Goal: Use online tool/utility: Use online tool/utility

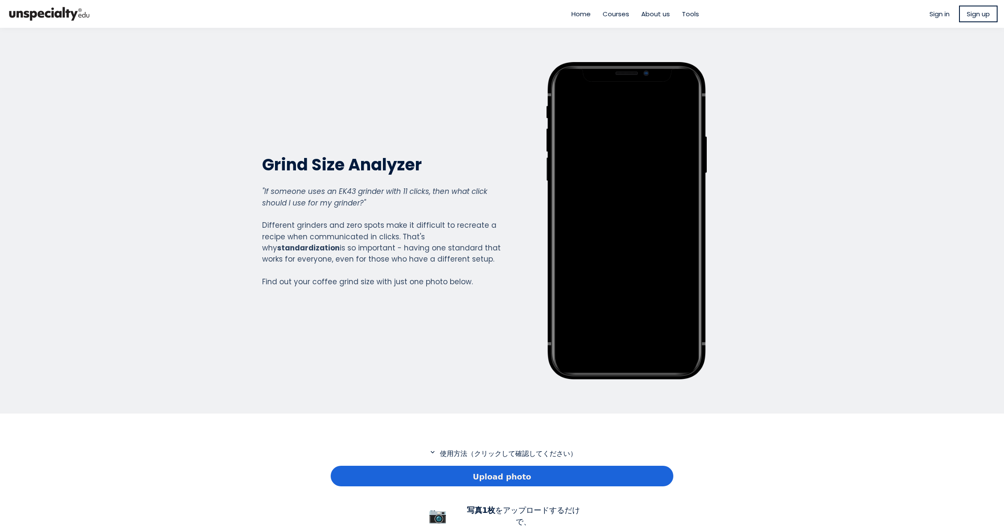
scroll to position [619, 343]
click at [417, 471] on div "Upload photo" at bounding box center [502, 476] width 343 height 21
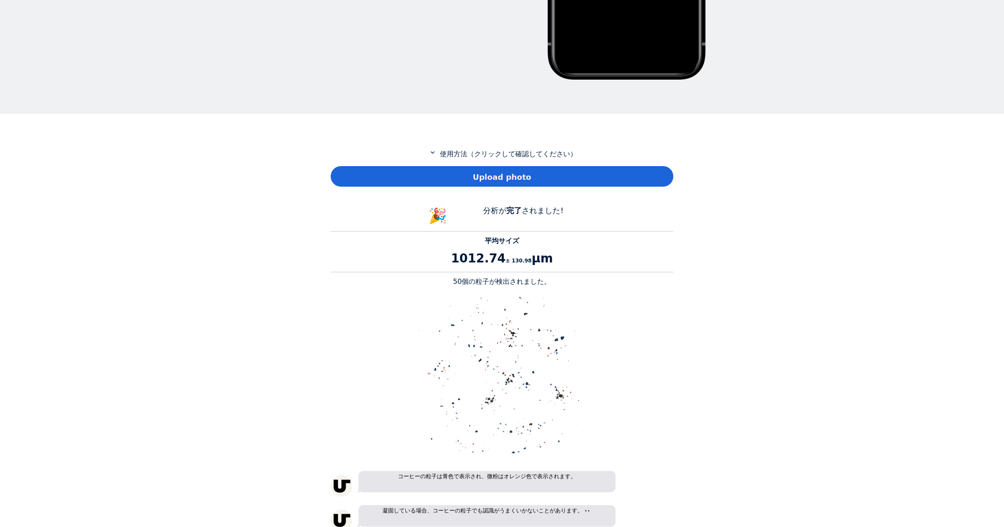
scroll to position [786, 343]
click at [461, 281] on p "50個の粒子が検出されました。" at bounding box center [502, 282] width 343 height 10
copy p "50"
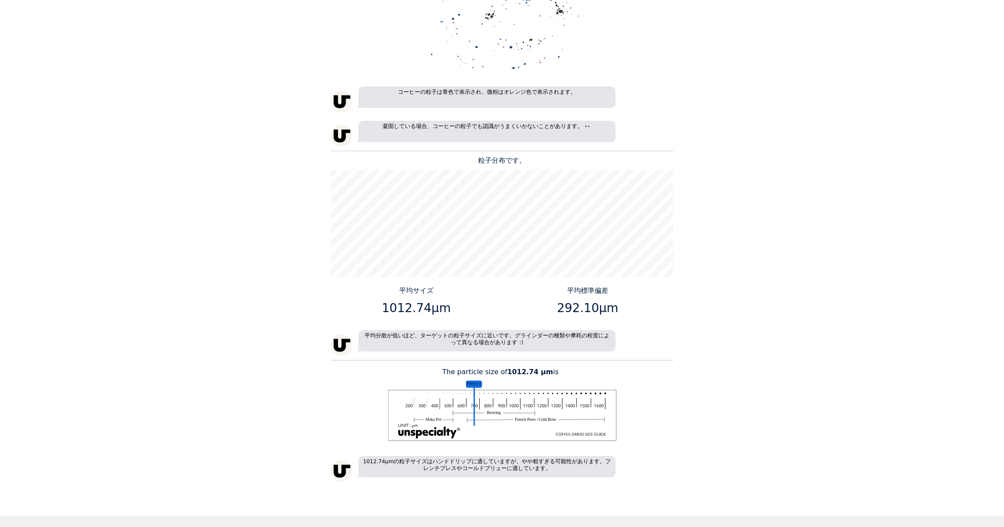
scroll to position [685, 0]
drag, startPoint x: 426, startPoint y: 310, endPoint x: 387, endPoint y: 309, distance: 39.0
click at [387, 309] on p "1012.74μm" at bounding box center [416, 307] width 165 height 18
copy p "1012.74"
drag, startPoint x: 592, startPoint y: 308, endPoint x: 561, endPoint y: 307, distance: 31.3
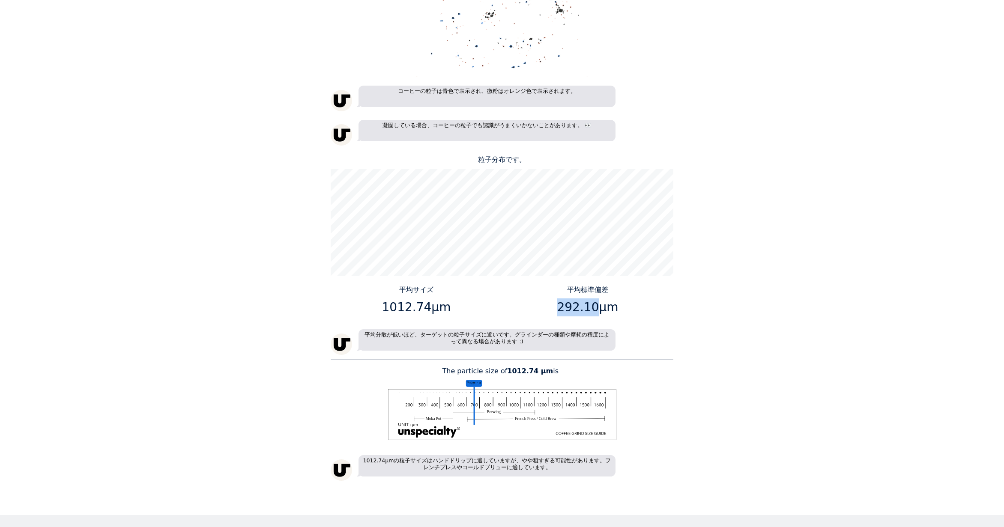
click at [561, 307] on p "292.10μm" at bounding box center [587, 307] width 165 height 18
copy p "292.10"
